Goal: Check status: Check status

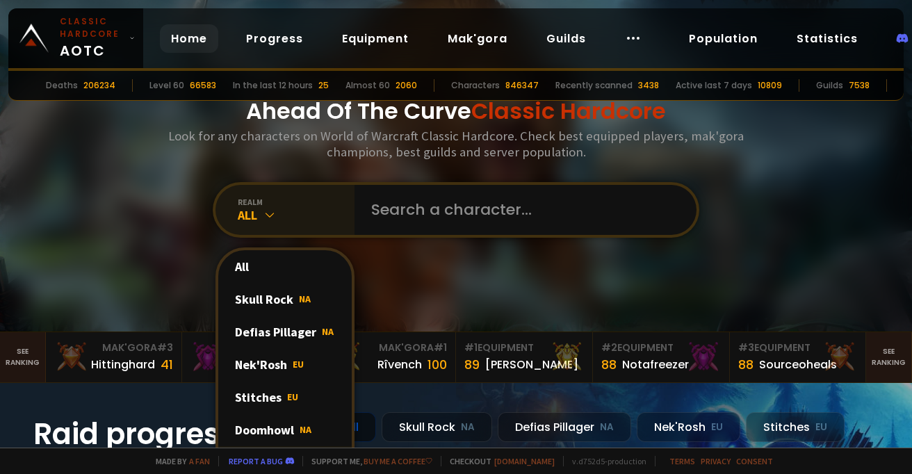
scroll to position [69, 0]
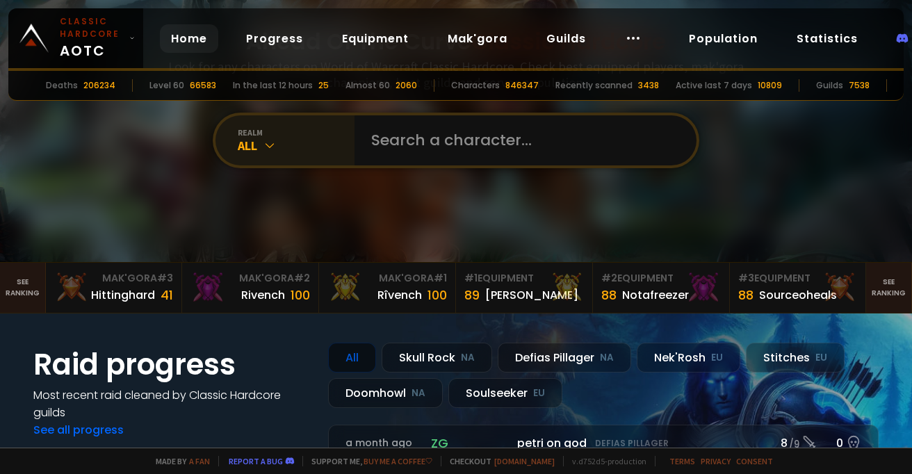
click at [261, 154] on div "realm All" at bounding box center [284, 140] width 139 height 50
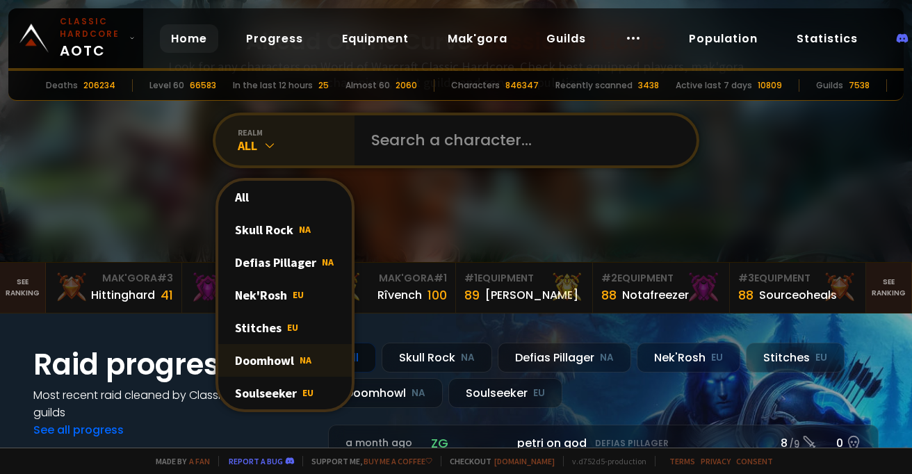
click at [270, 361] on div "Doomhowl NA" at bounding box center [284, 360] width 133 height 33
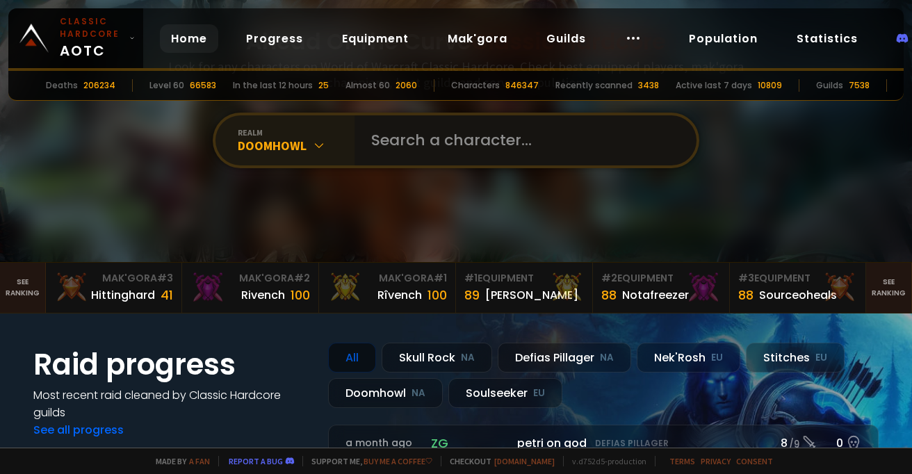
click at [404, 143] on input "text" at bounding box center [521, 140] width 317 height 50
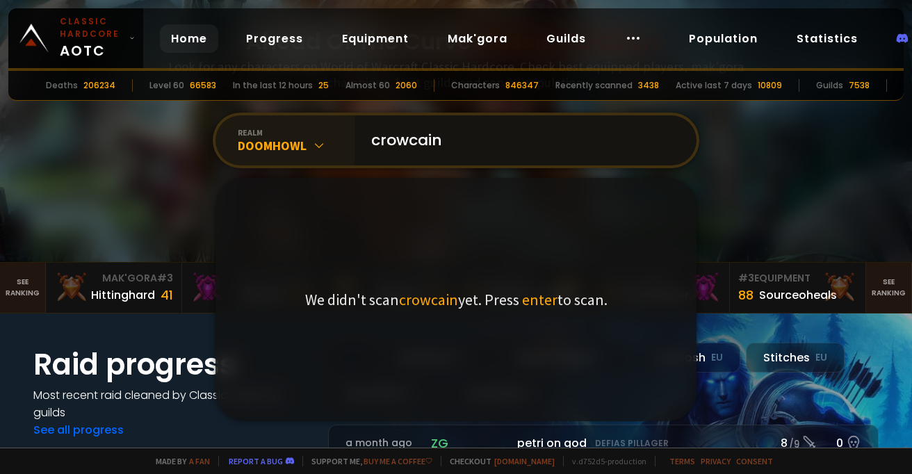
type input "crowcaine"
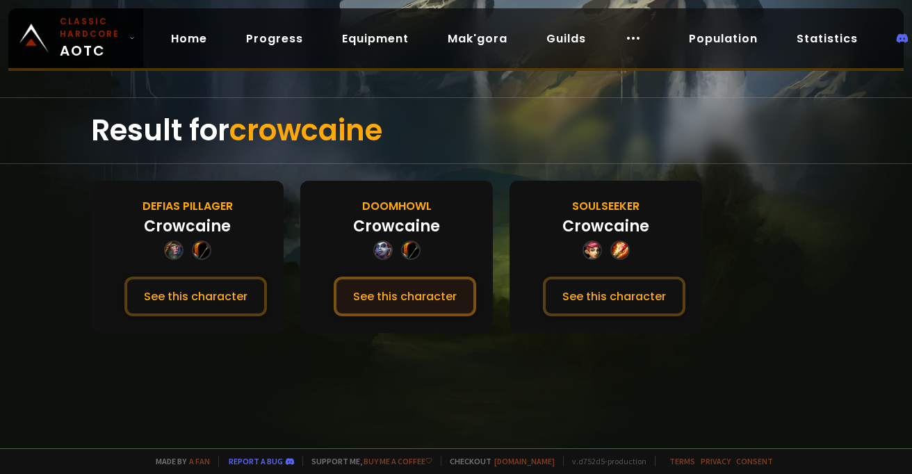
click at [409, 299] on button "See this character" at bounding box center [405, 297] width 142 height 40
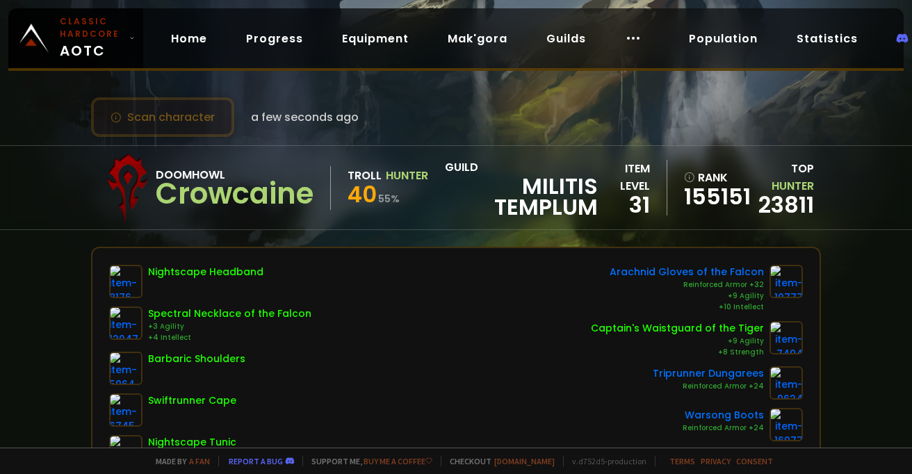
click at [163, 132] on button "Scan character" at bounding box center [162, 117] width 143 height 40
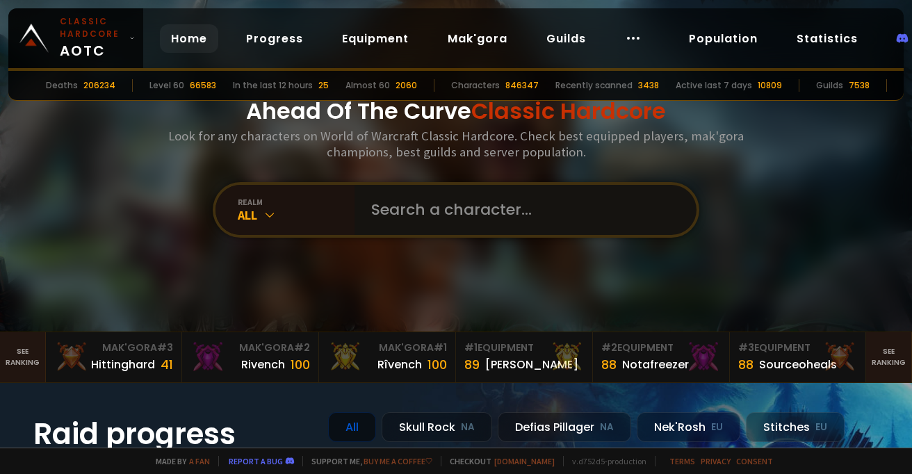
click at [415, 206] on input "text" at bounding box center [521, 210] width 317 height 50
click at [303, 210] on div "All" at bounding box center [296, 215] width 117 height 16
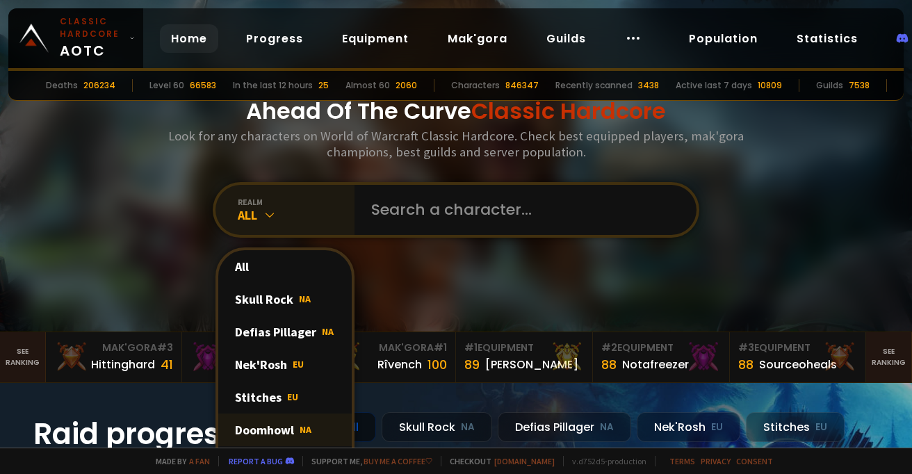
click at [268, 423] on div "Doomhowl NA" at bounding box center [284, 429] width 133 height 33
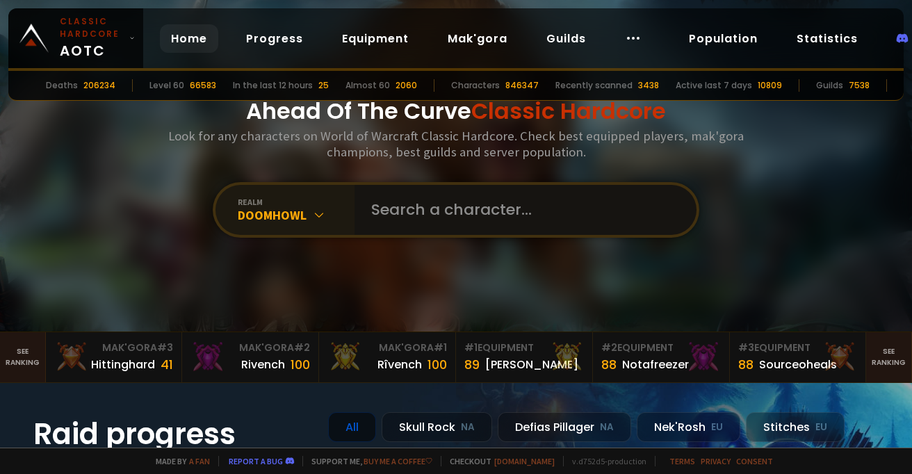
click at [444, 208] on input "text" at bounding box center [521, 210] width 317 height 50
type input "zarolight"
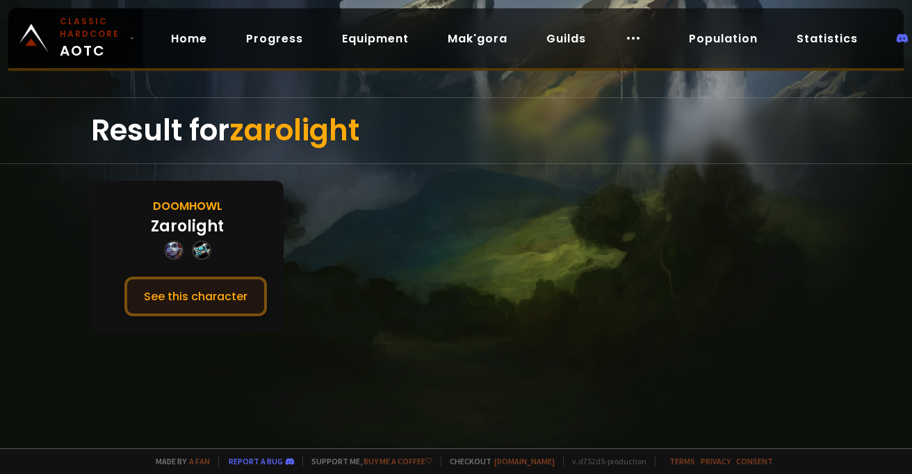
click at [234, 283] on button "See this character" at bounding box center [195, 297] width 142 height 40
